Goal: Register for event/course

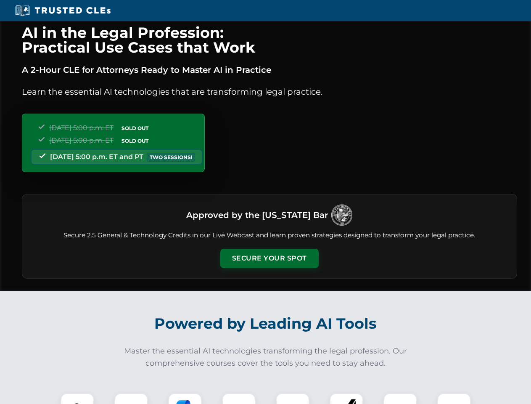
click at [269, 258] on button "Secure Your Spot" at bounding box center [269, 257] width 98 height 19
click at [77, 398] on img at bounding box center [77, 409] width 24 height 24
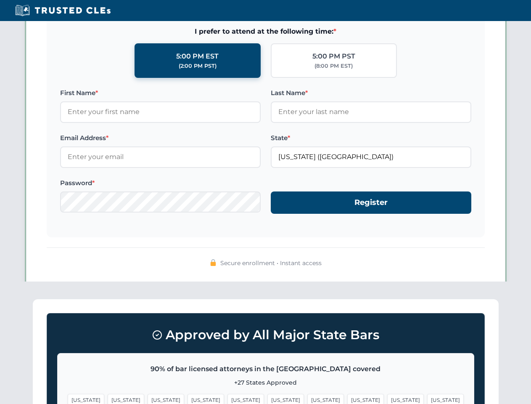
click at [307, 398] on span "[US_STATE]" at bounding box center [325, 400] width 37 height 12
click at [387, 398] on span "[US_STATE]" at bounding box center [405, 400] width 37 height 12
